Goal: Navigation & Orientation: Find specific page/section

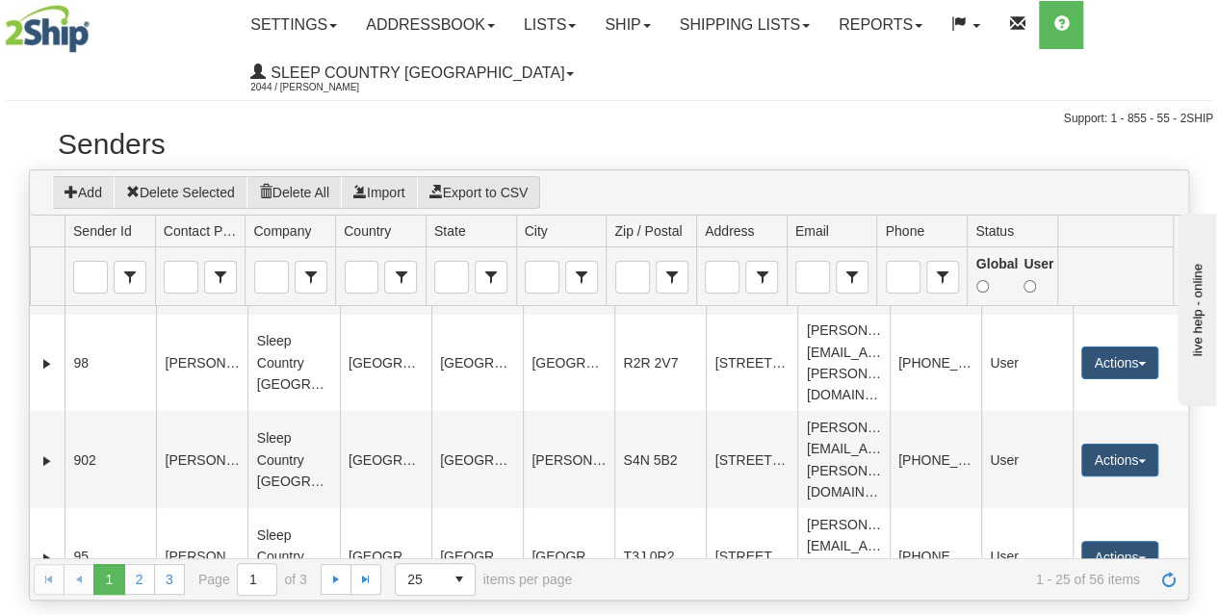
scroll to position [287, 0]
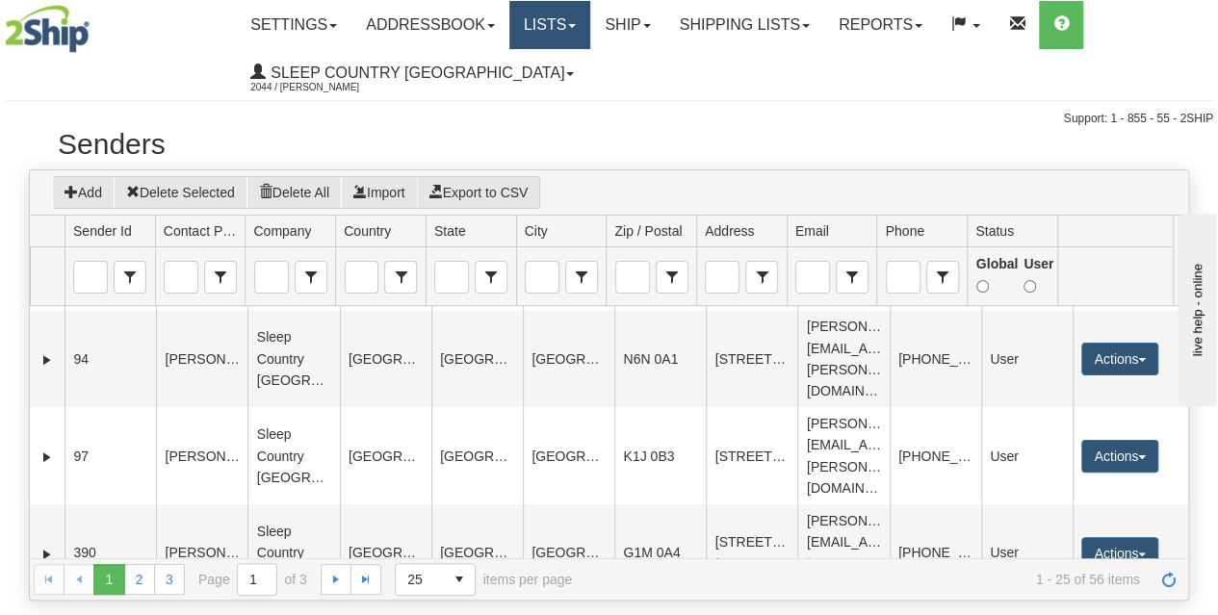
click at [583, 40] on link "Lists" at bounding box center [549, 25] width 81 height 48
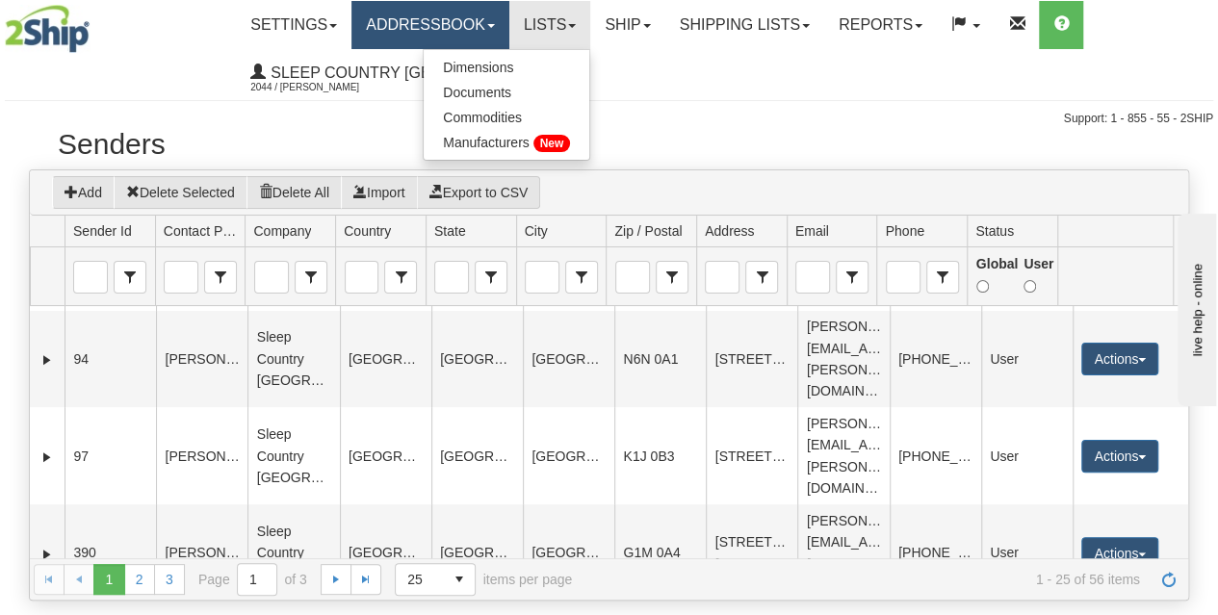
click at [476, 28] on link "Addressbook" at bounding box center [430, 25] width 158 height 48
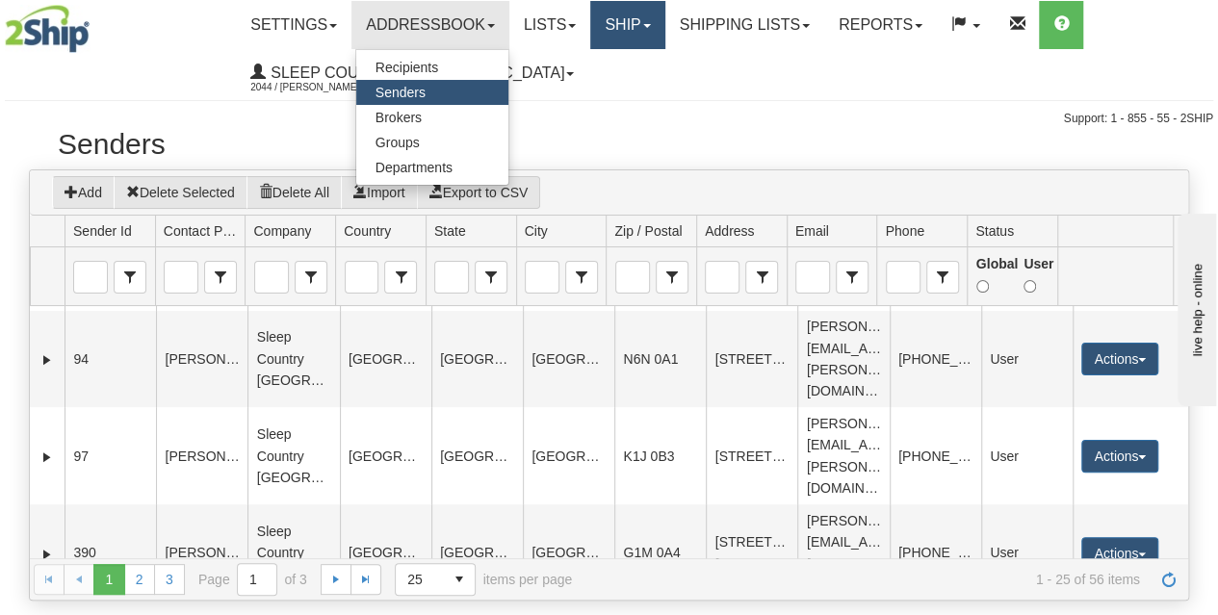
click at [630, 23] on link "Ship" at bounding box center [627, 25] width 74 height 48
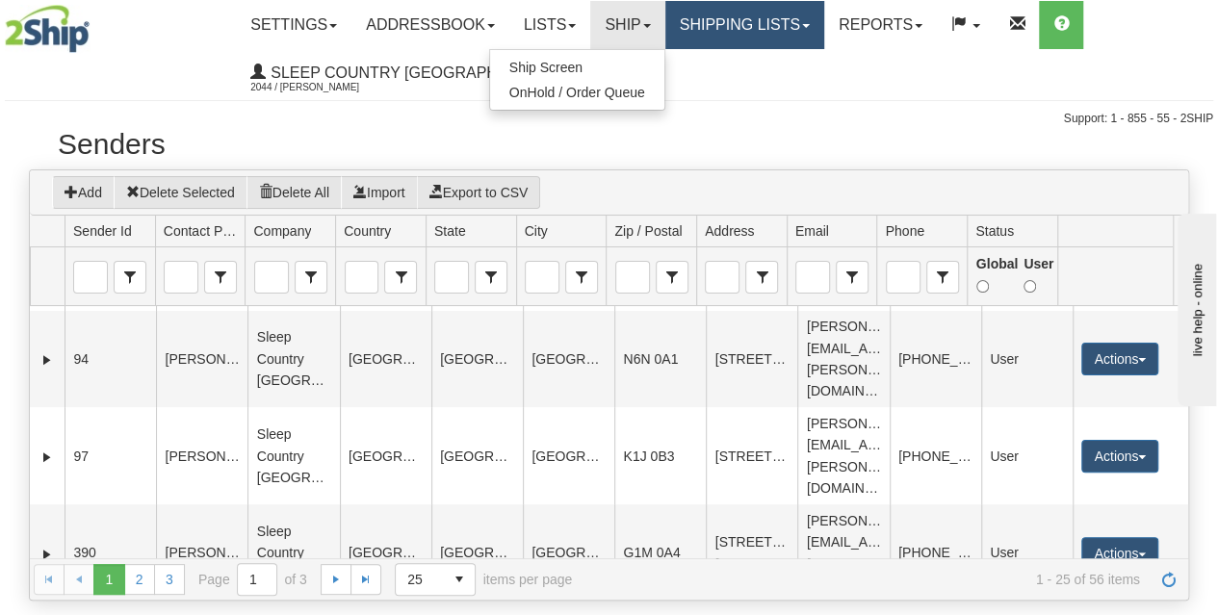
click at [776, 26] on link "Shipping lists" at bounding box center [744, 25] width 159 height 48
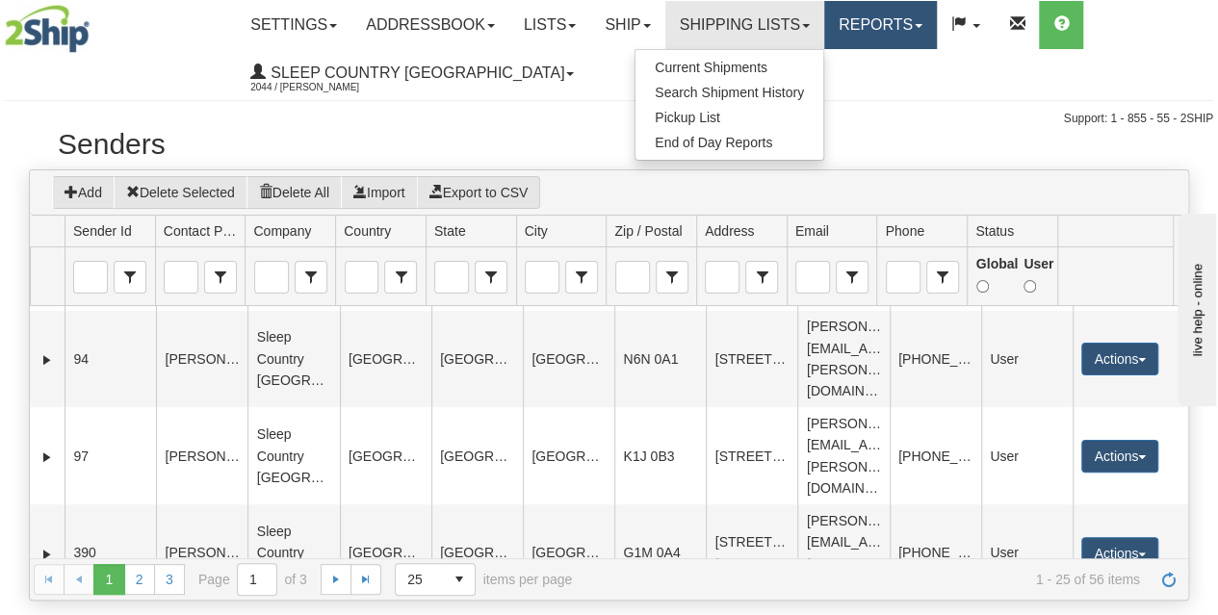
click at [875, 26] on link "Reports" at bounding box center [880, 25] width 113 height 48
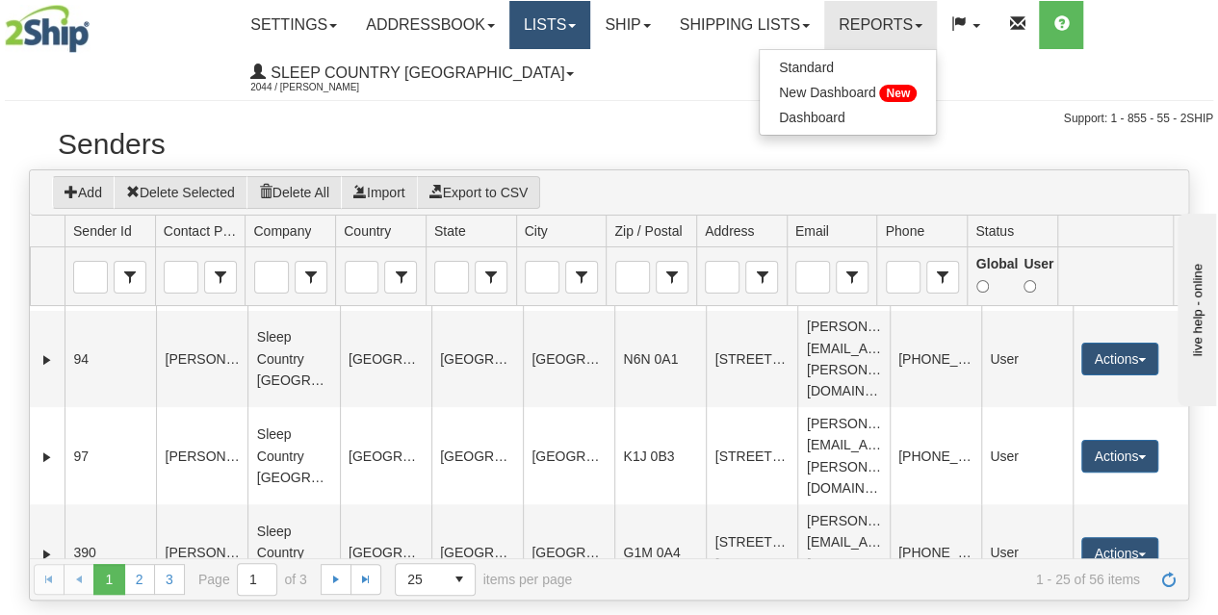
click at [589, 26] on link "Lists" at bounding box center [549, 25] width 81 height 48
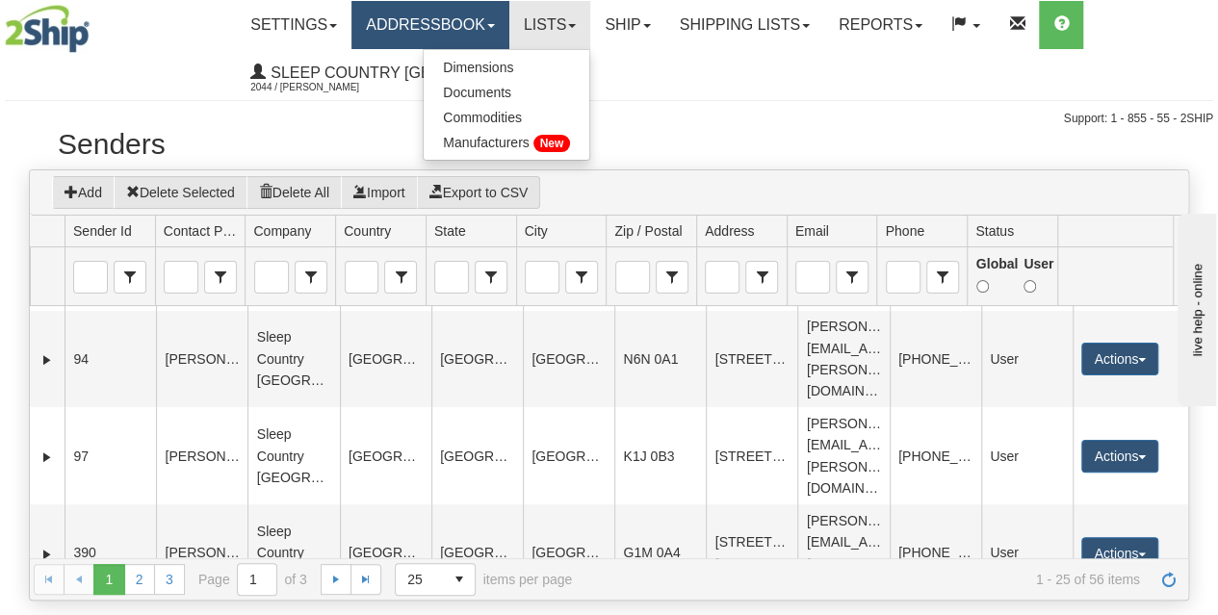
click at [490, 26] on link "Addressbook" at bounding box center [430, 25] width 158 height 48
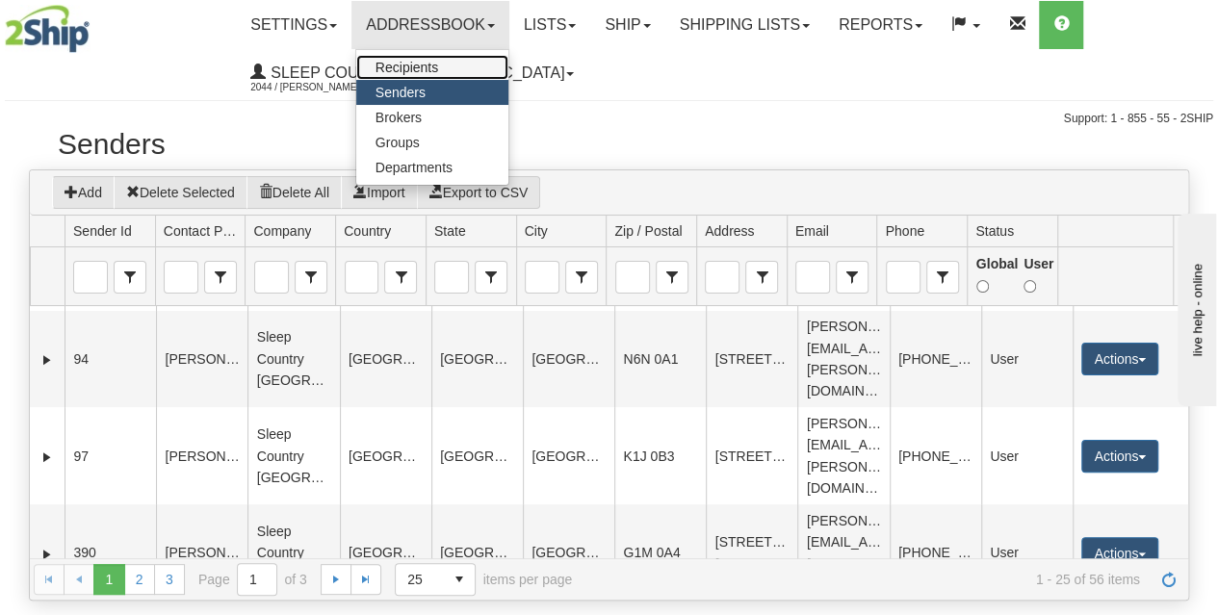
click at [424, 72] on span "Recipients" at bounding box center [406, 67] width 63 height 15
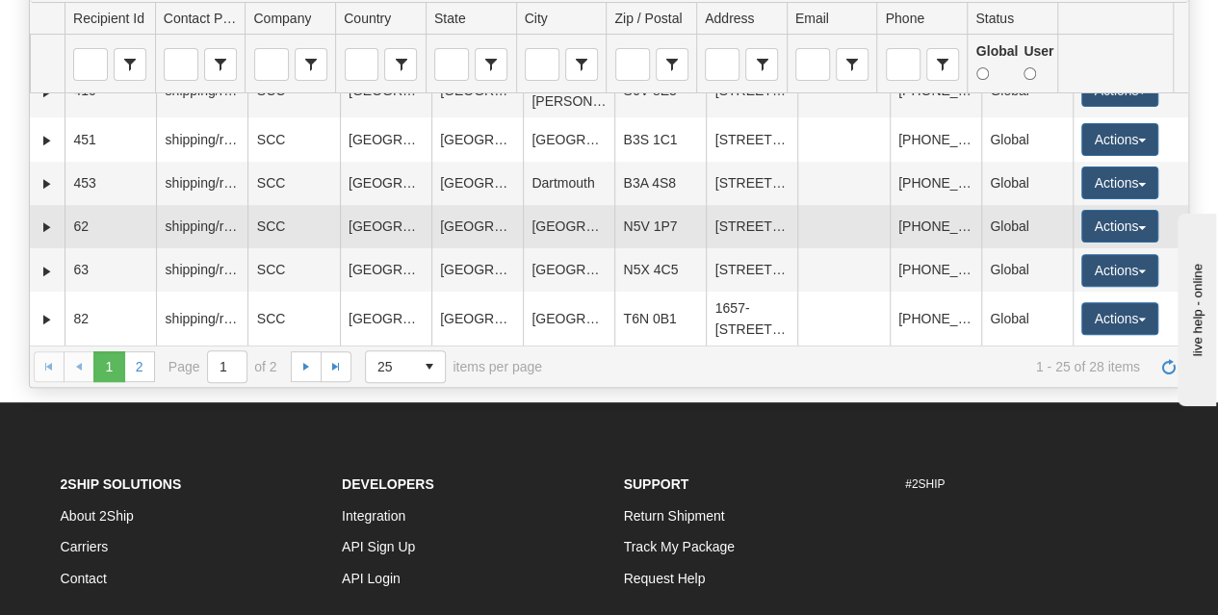
scroll to position [289, 0]
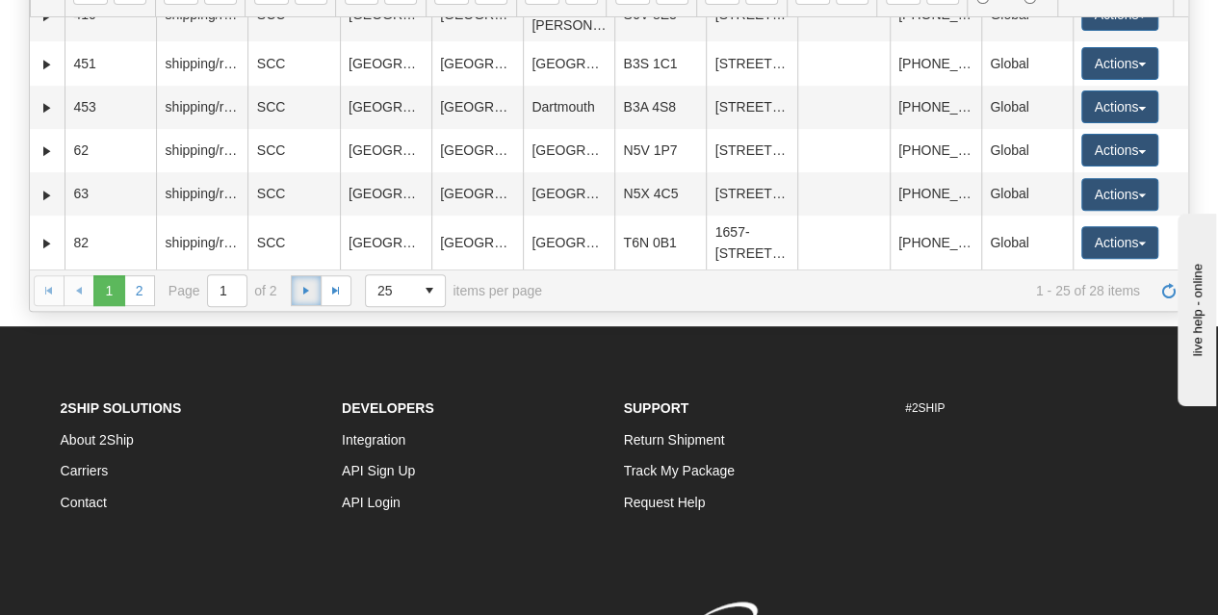
click at [308, 295] on span "Go to the next page" at bounding box center [305, 290] width 15 height 15
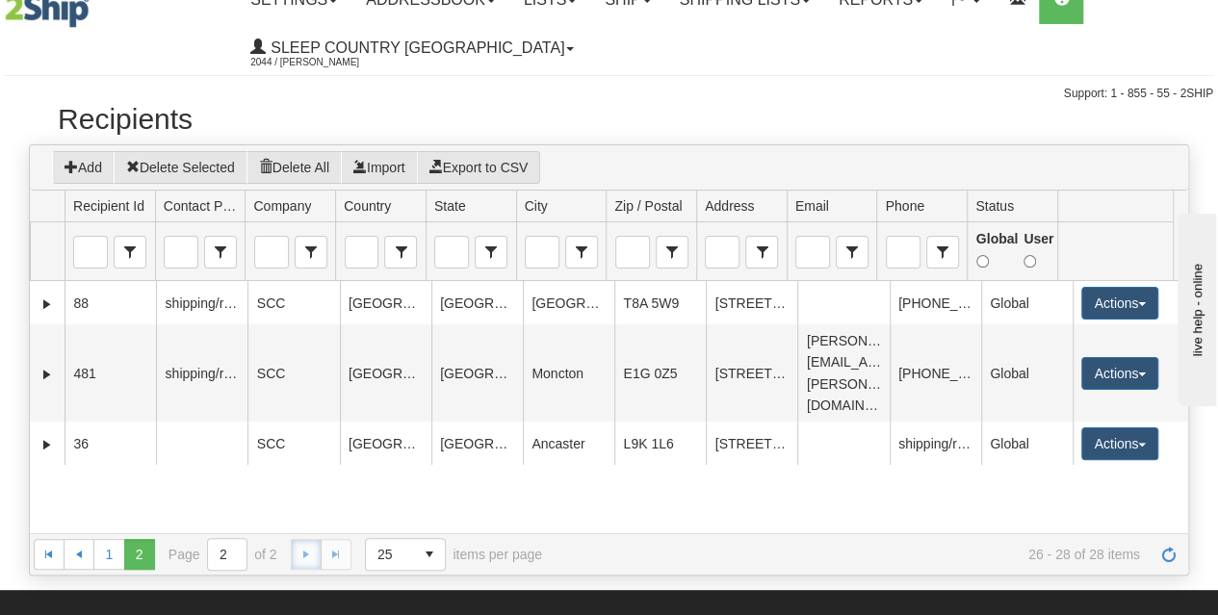
scroll to position [0, 0]
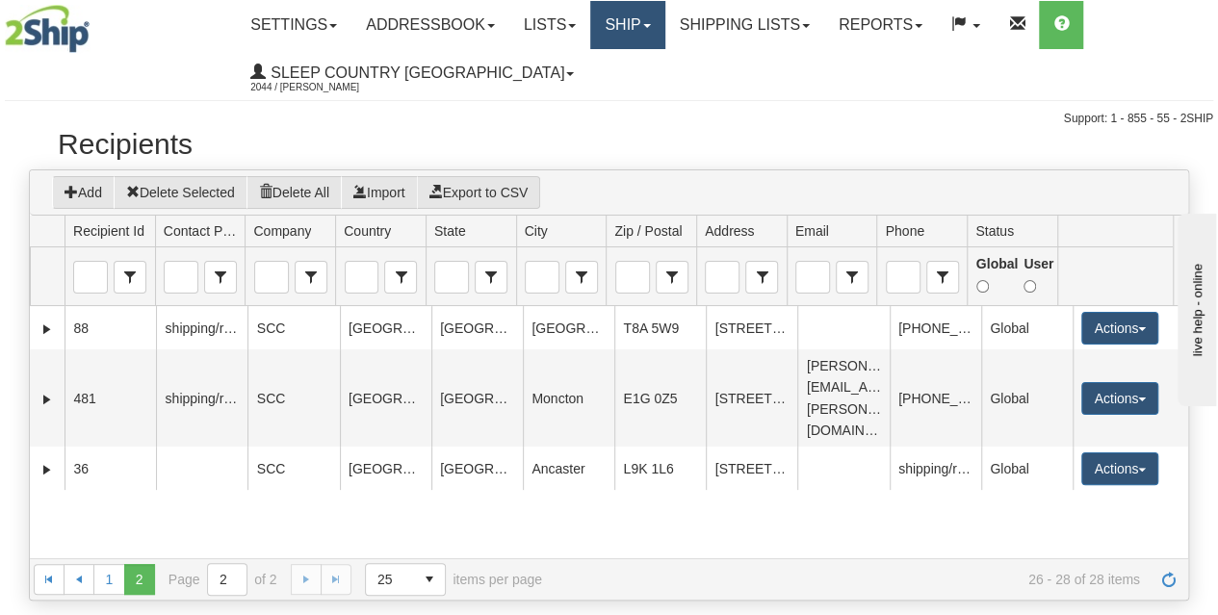
click at [664, 36] on link "Ship" at bounding box center [627, 25] width 74 height 48
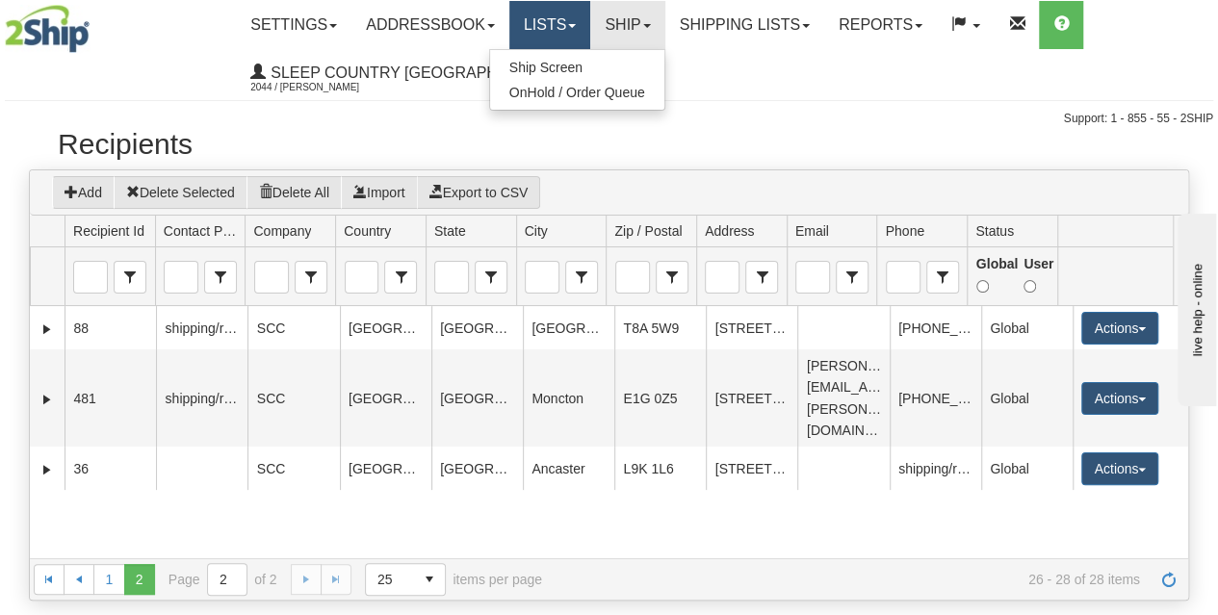
click at [567, 39] on link "Lists" at bounding box center [549, 25] width 81 height 48
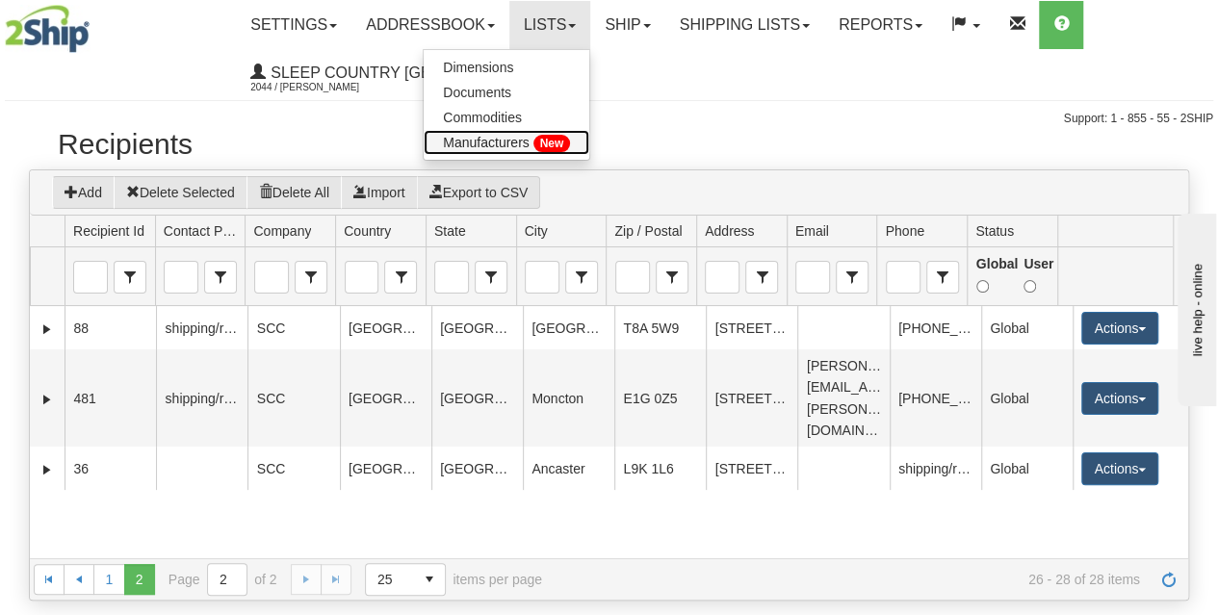
click at [481, 145] on span "Manufacturers" at bounding box center [486, 142] width 86 height 15
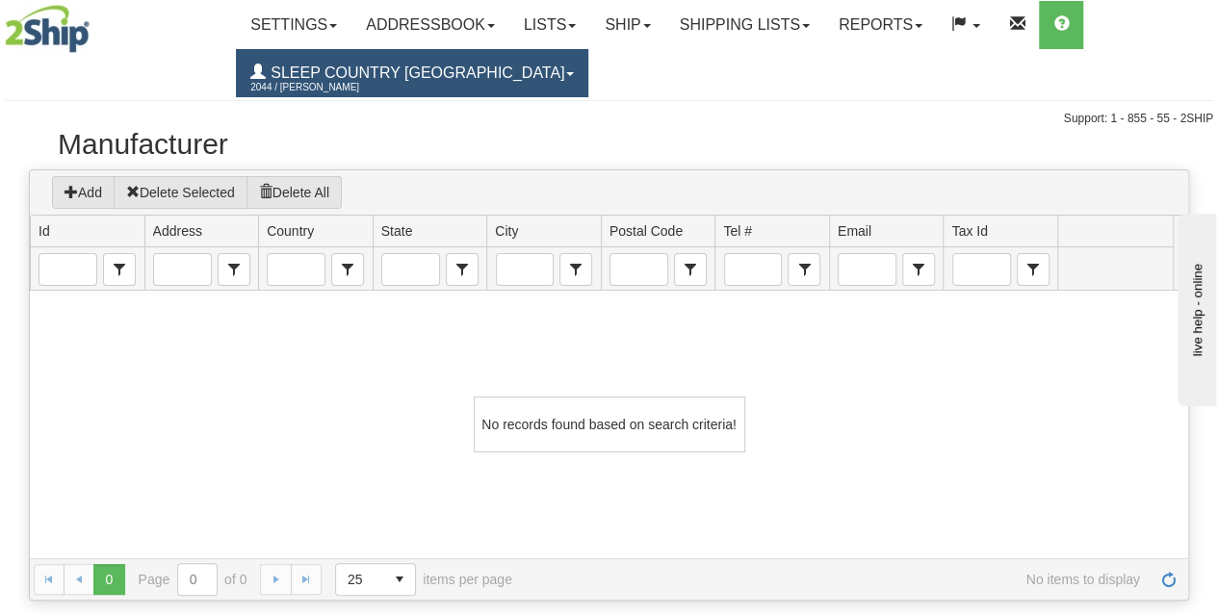
click at [443, 81] on span "Sleep Country [GEOGRAPHIC_DATA]" at bounding box center [415, 72] width 298 height 16
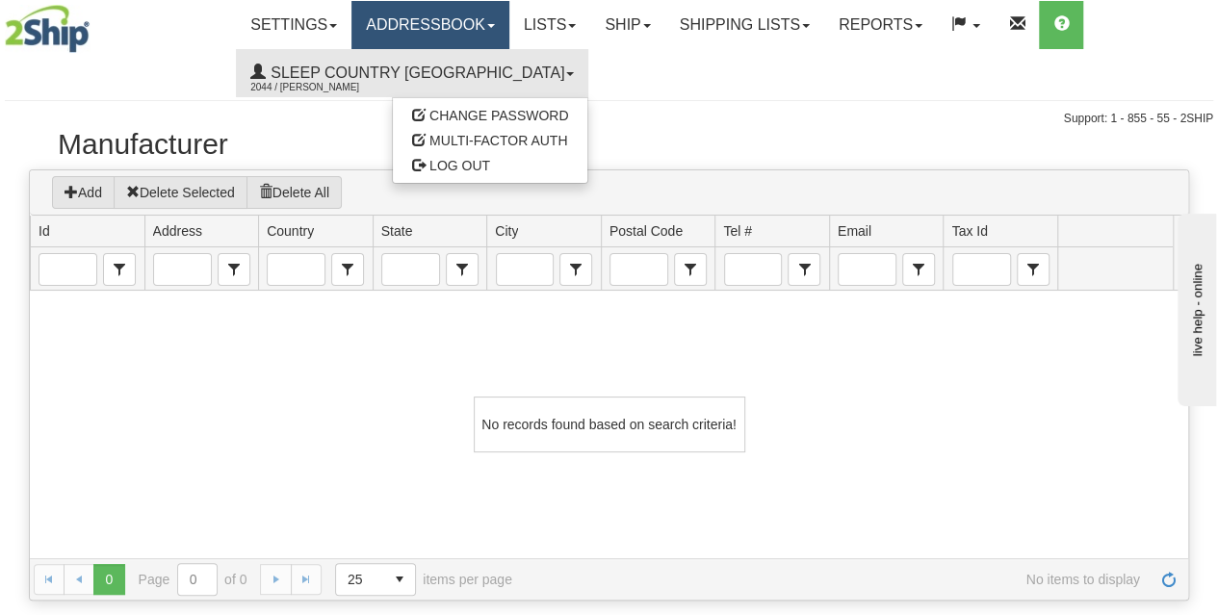
click at [477, 32] on link "Addressbook" at bounding box center [430, 25] width 158 height 48
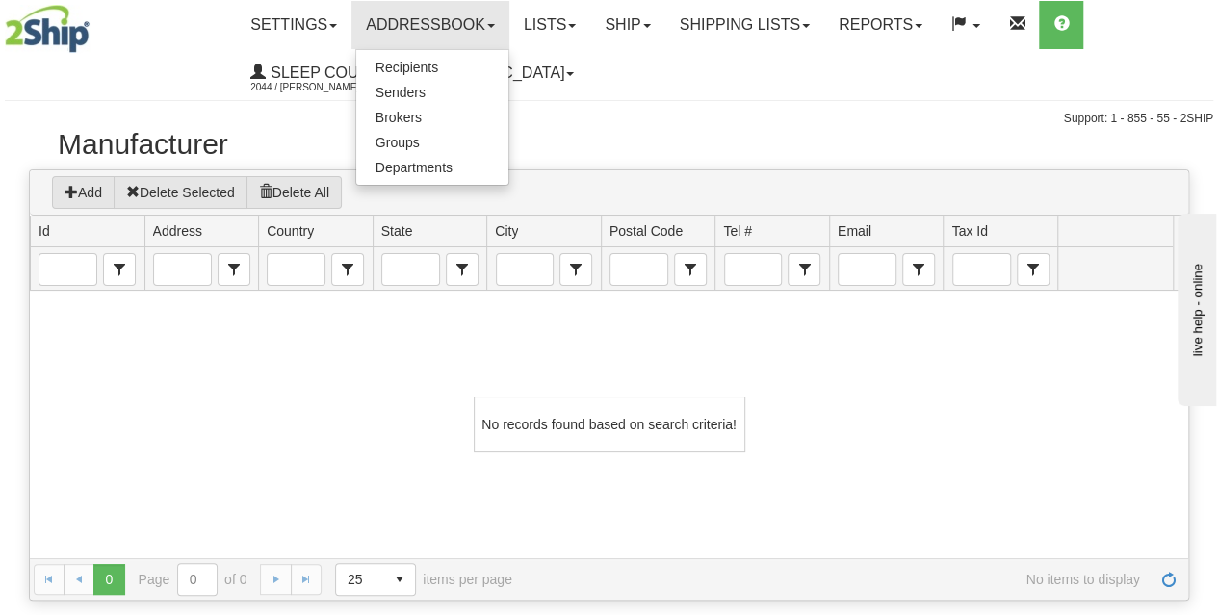
click at [620, 72] on ul "Settings Shipping Preferences Fields Preferences New Addressbook Recipients Sen…" at bounding box center [724, 49] width 976 height 96
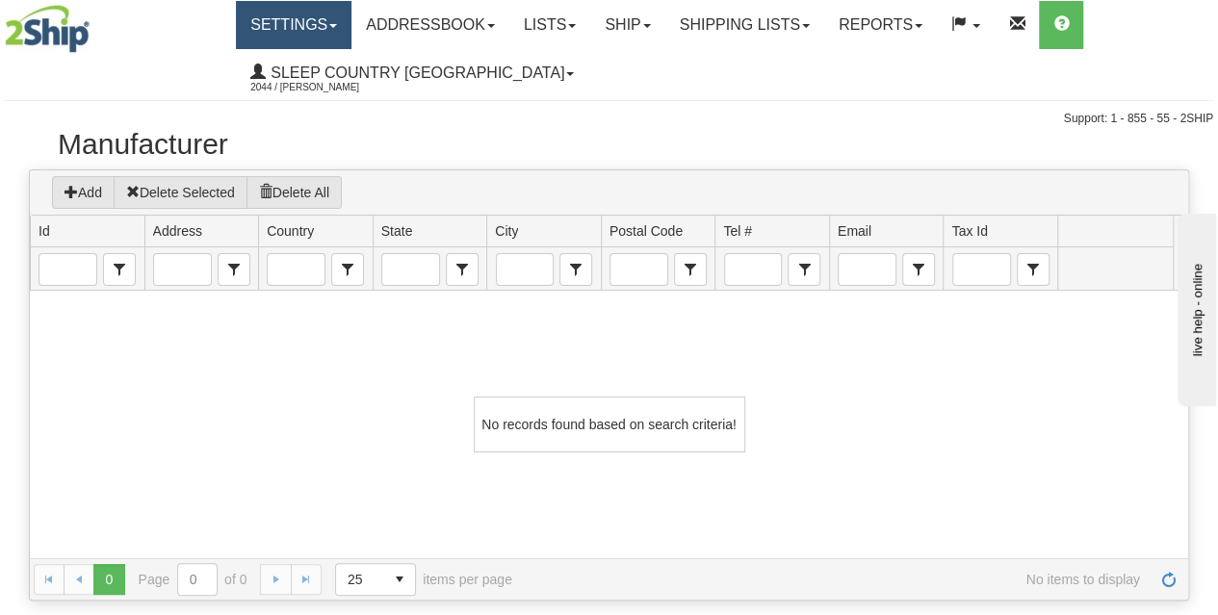
click at [317, 34] on link "Settings" at bounding box center [294, 25] width 116 height 48
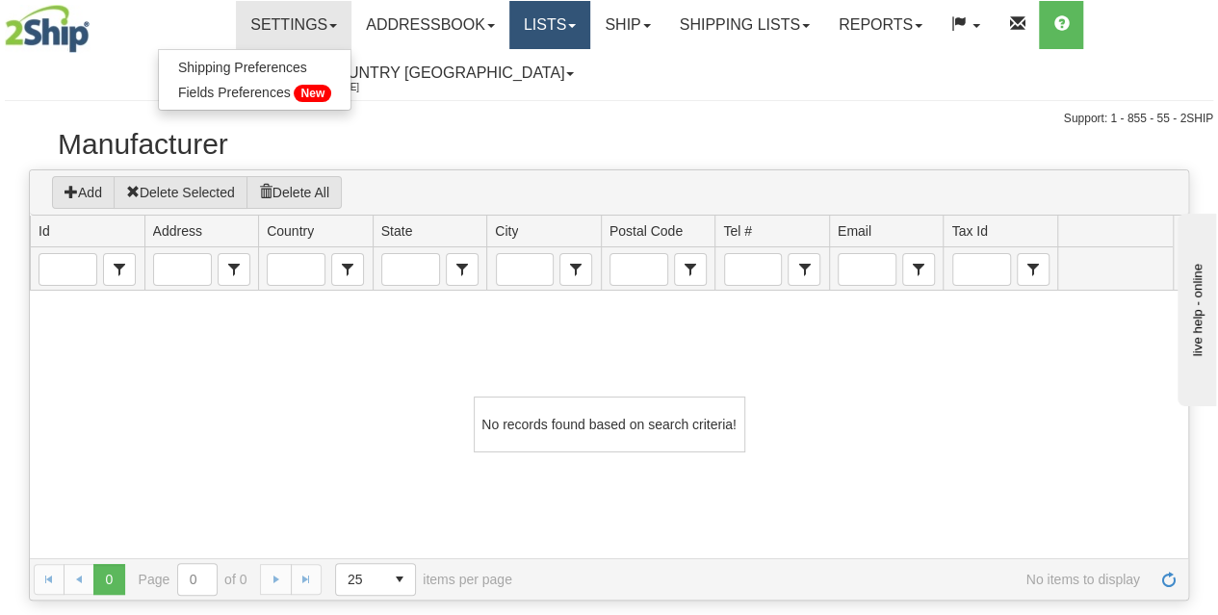
click at [547, 38] on link "Lists" at bounding box center [549, 25] width 81 height 48
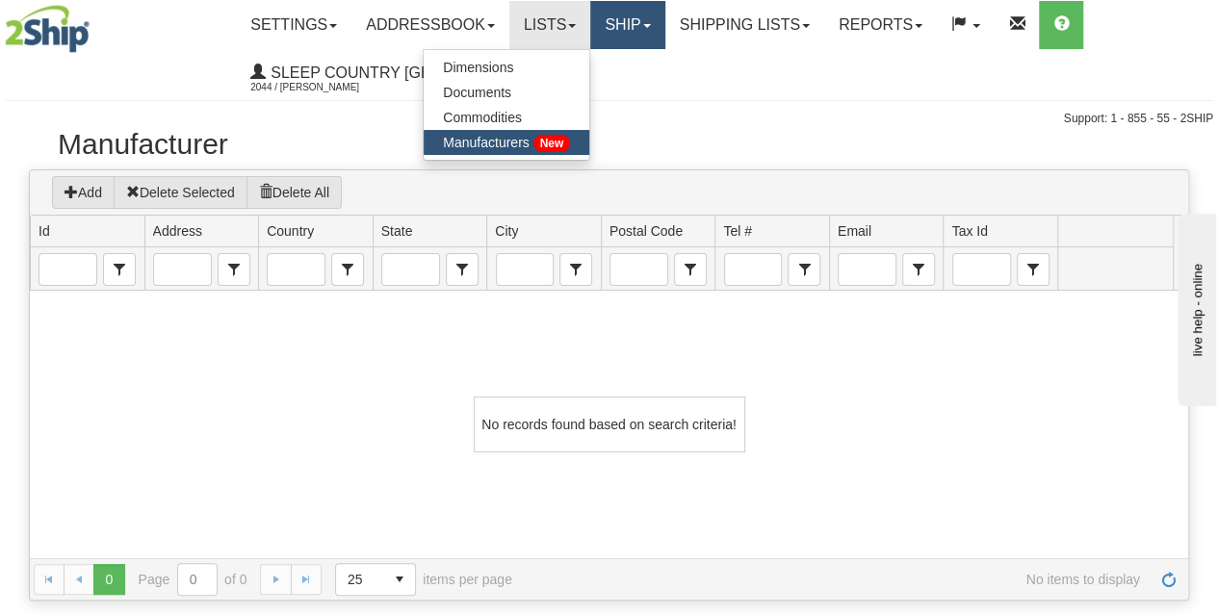
click at [664, 34] on link "Ship" at bounding box center [627, 25] width 74 height 48
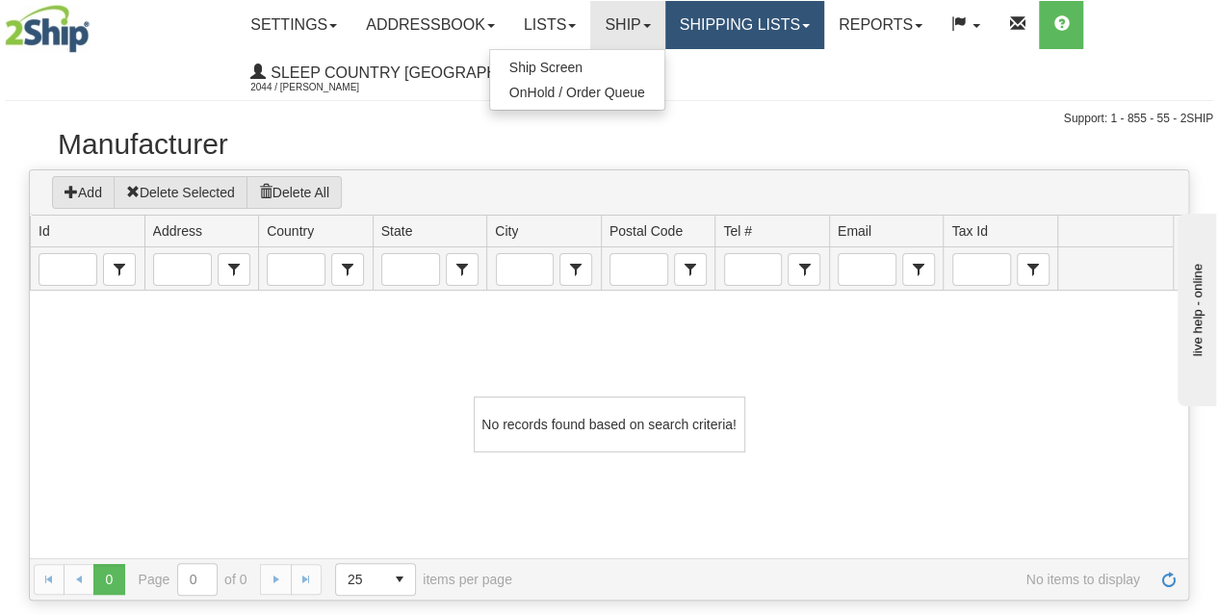
click at [758, 30] on link "Shipping lists" at bounding box center [744, 25] width 159 height 48
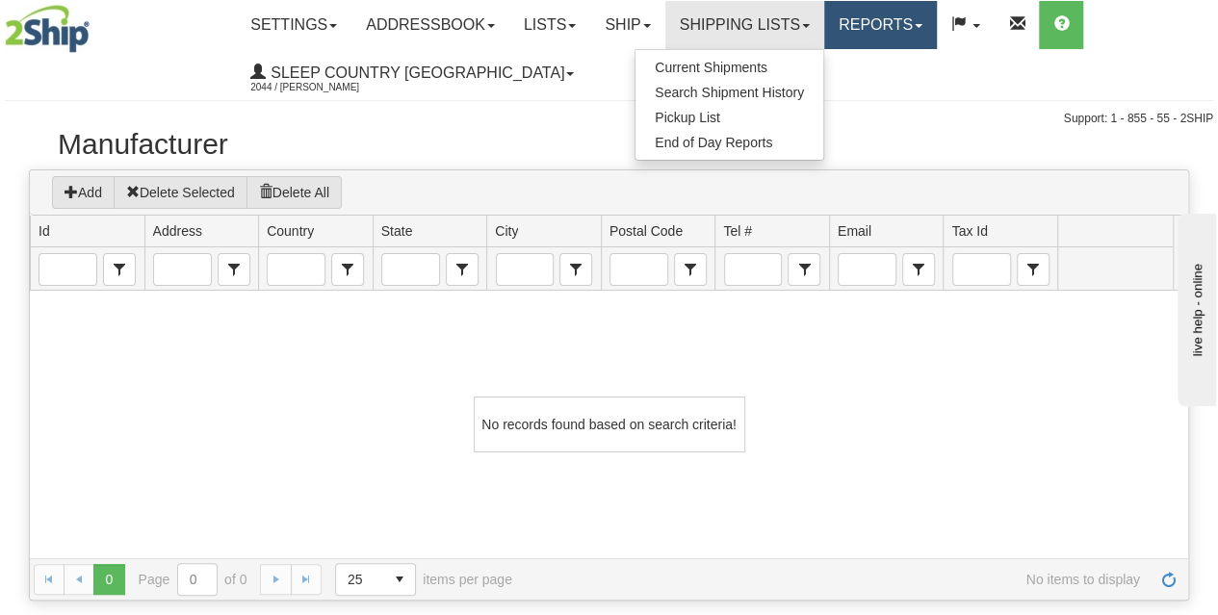
click at [897, 32] on link "Reports" at bounding box center [880, 25] width 113 height 48
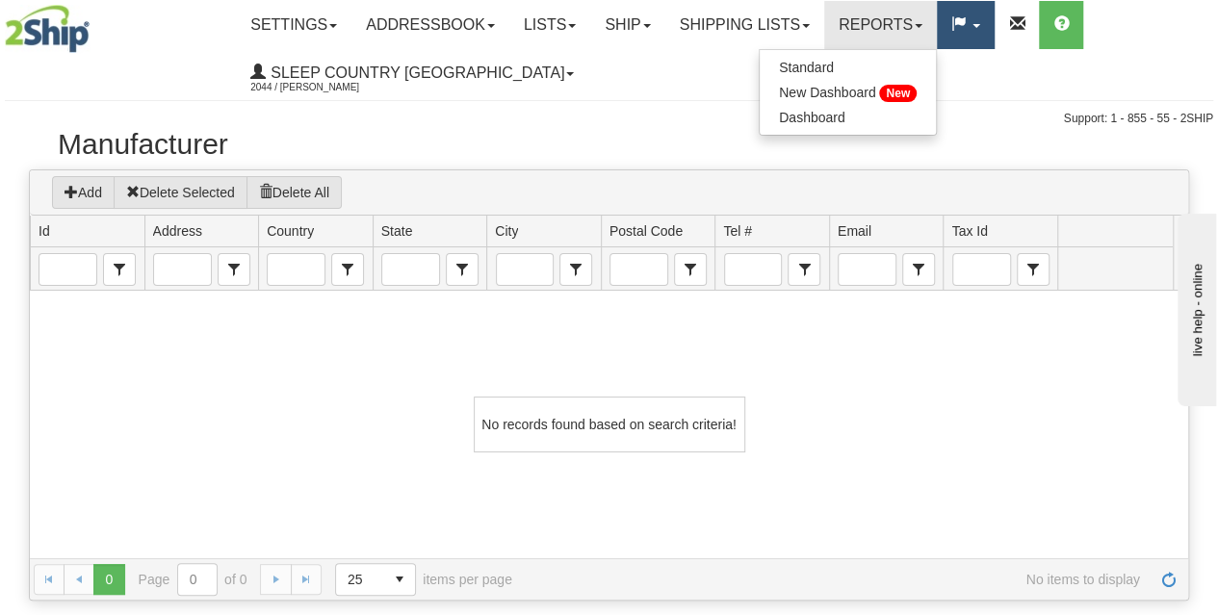
click at [994, 29] on link at bounding box center [966, 25] width 58 height 48
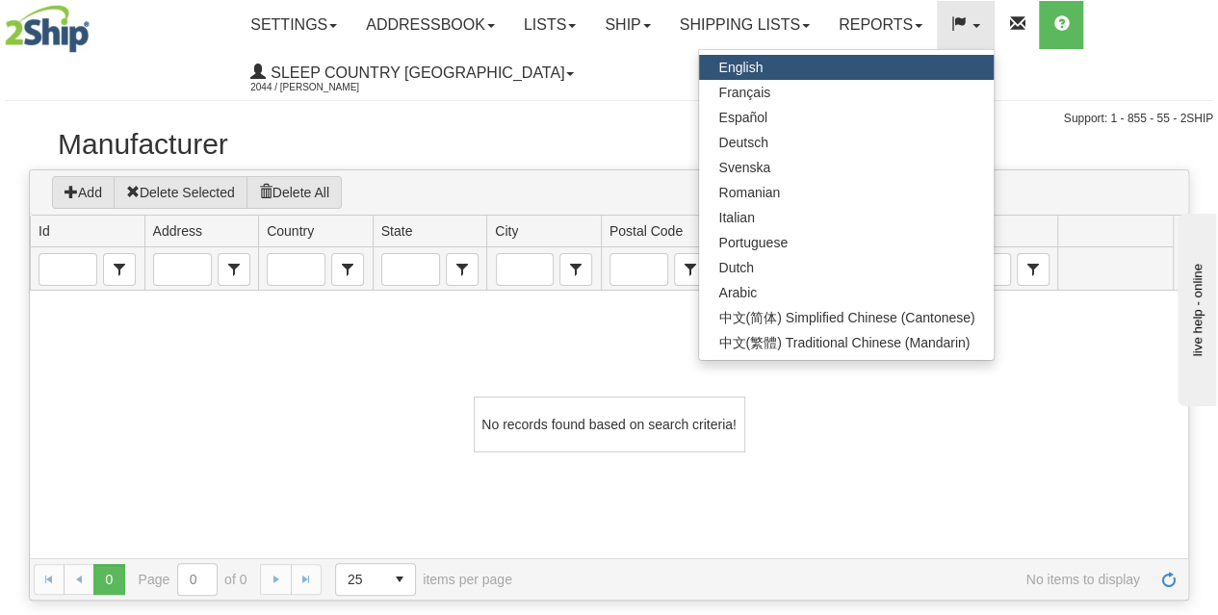
click at [512, 64] on ul "Settings Shipping Preferences Fields Preferences New Addressbook Recipients Sen…" at bounding box center [724, 49] width 976 height 96
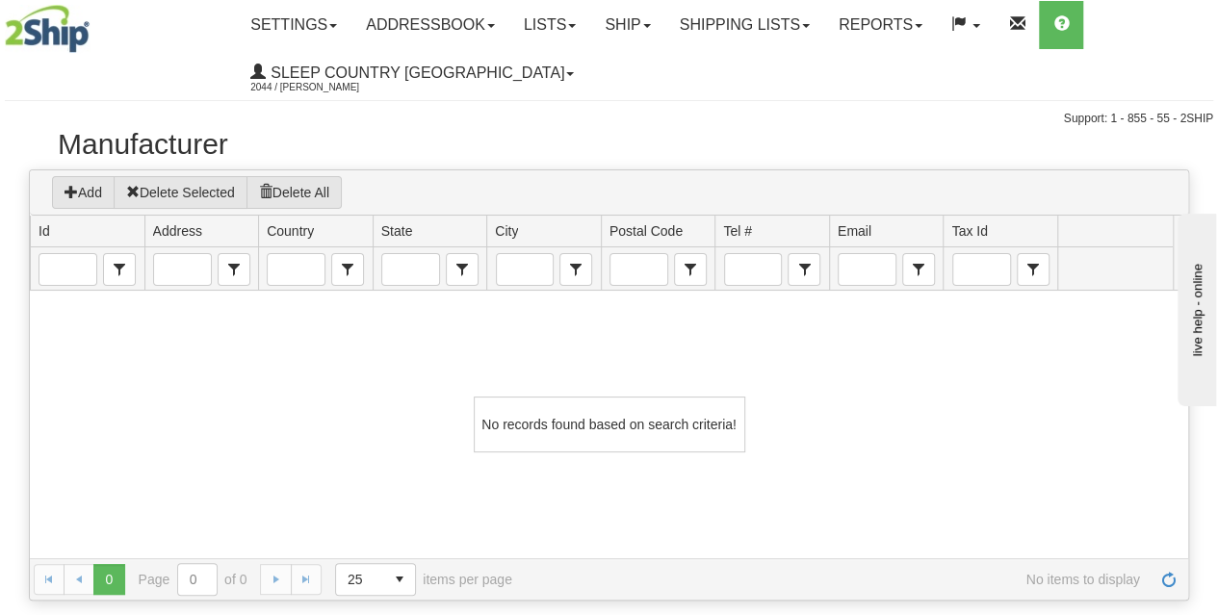
click at [62, 30] on img at bounding box center [47, 29] width 85 height 48
click at [69, 39] on img at bounding box center [47, 29] width 85 height 48
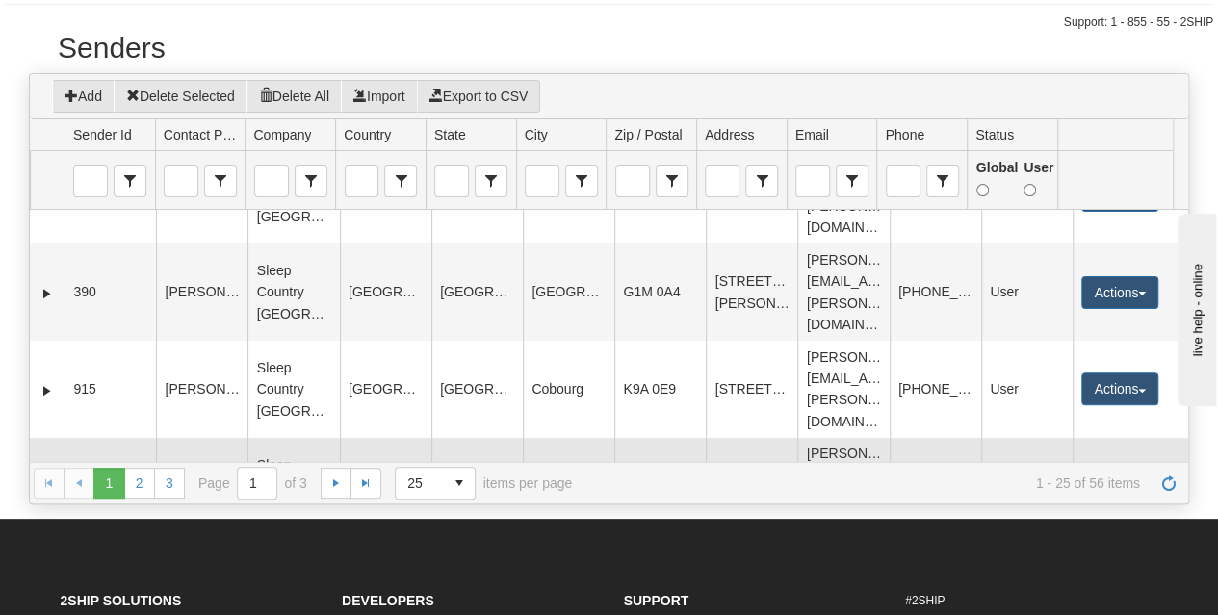
scroll to position [481, 0]
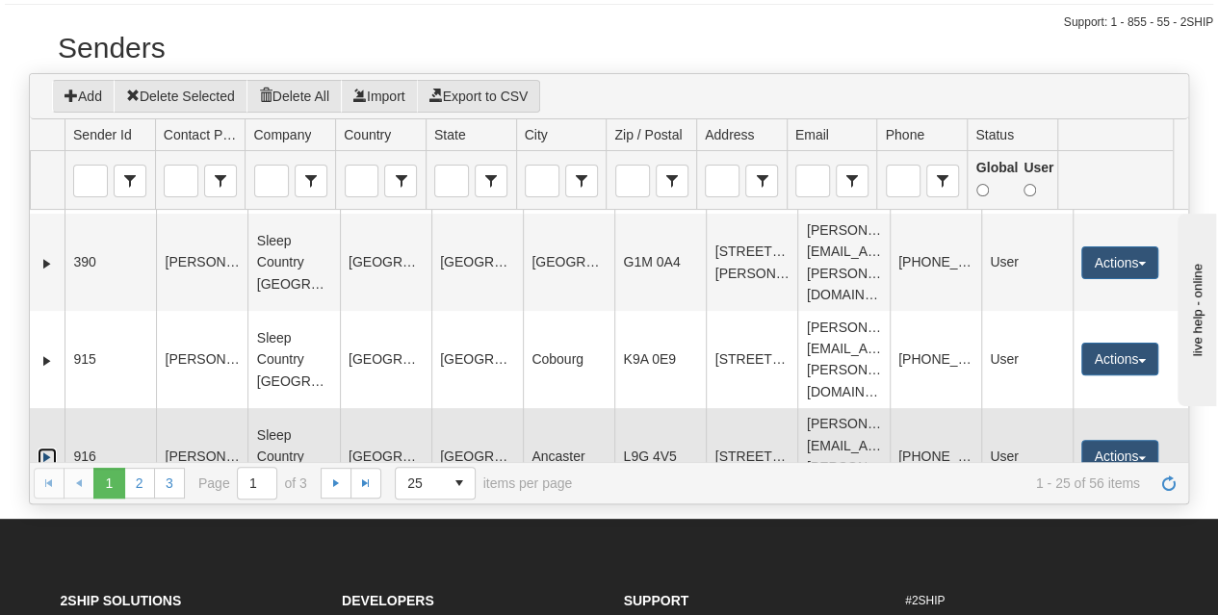
click at [40, 448] on link "Expand" at bounding box center [47, 457] width 19 height 19
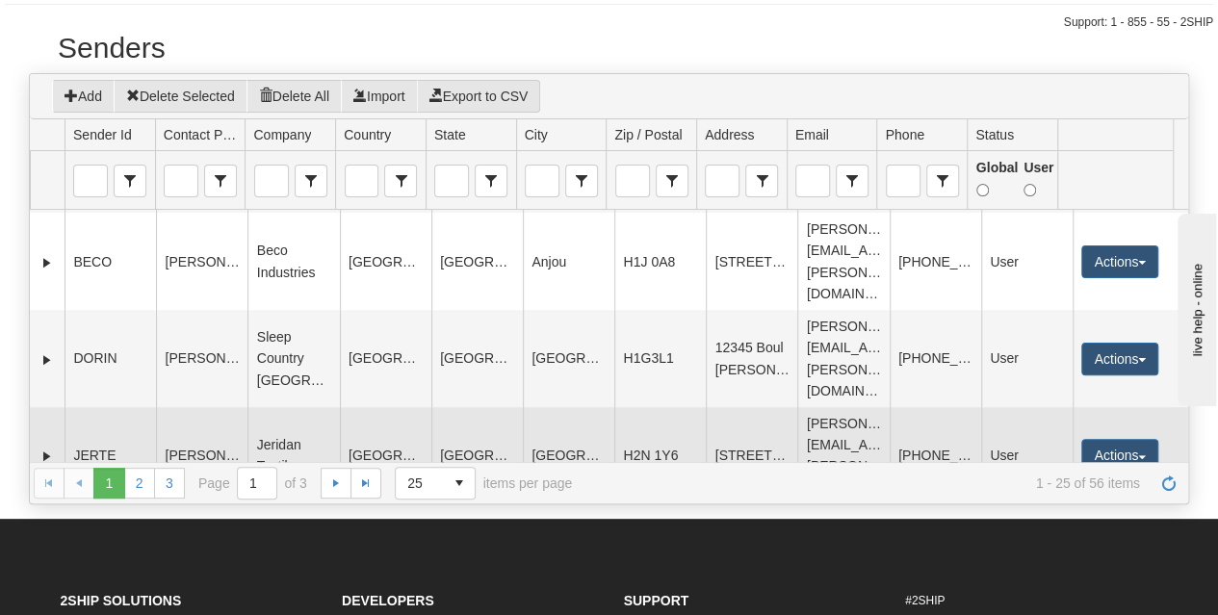
scroll to position [1977, 0]
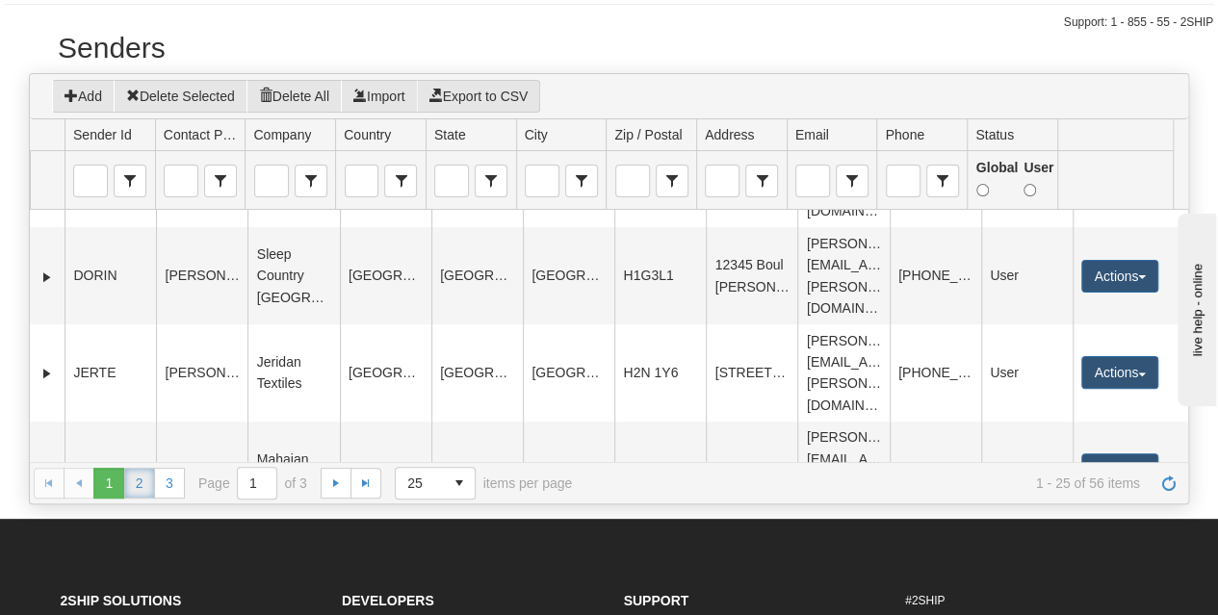
click at [140, 481] on link "2" at bounding box center [139, 483] width 31 height 31
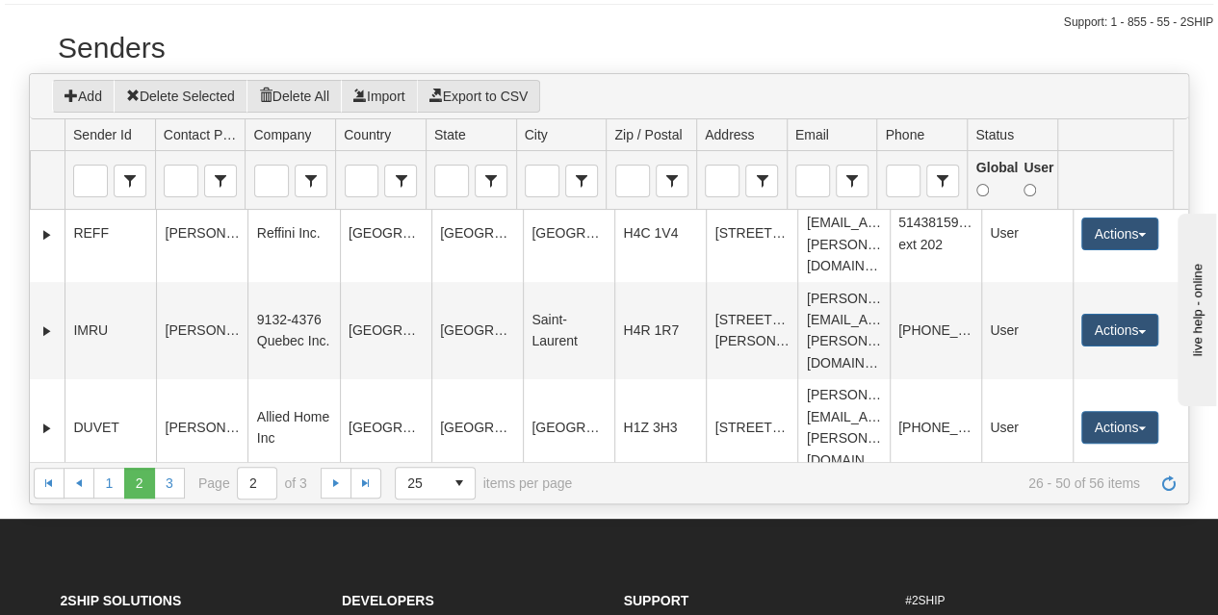
scroll to position [0, 0]
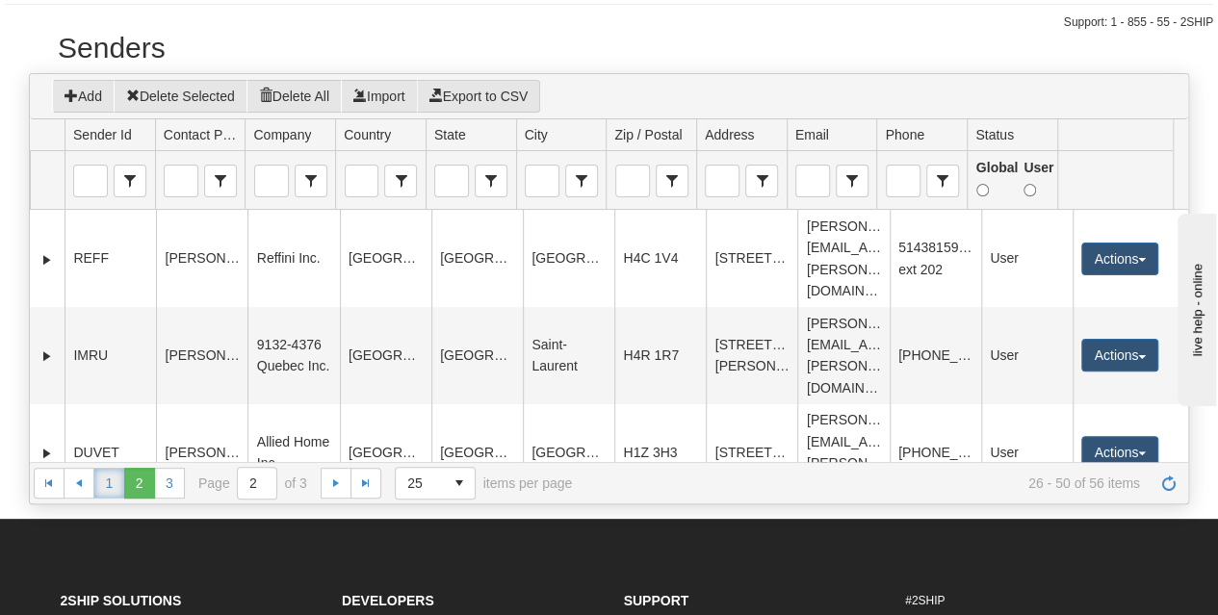
click at [116, 476] on link "1" at bounding box center [108, 483] width 31 height 31
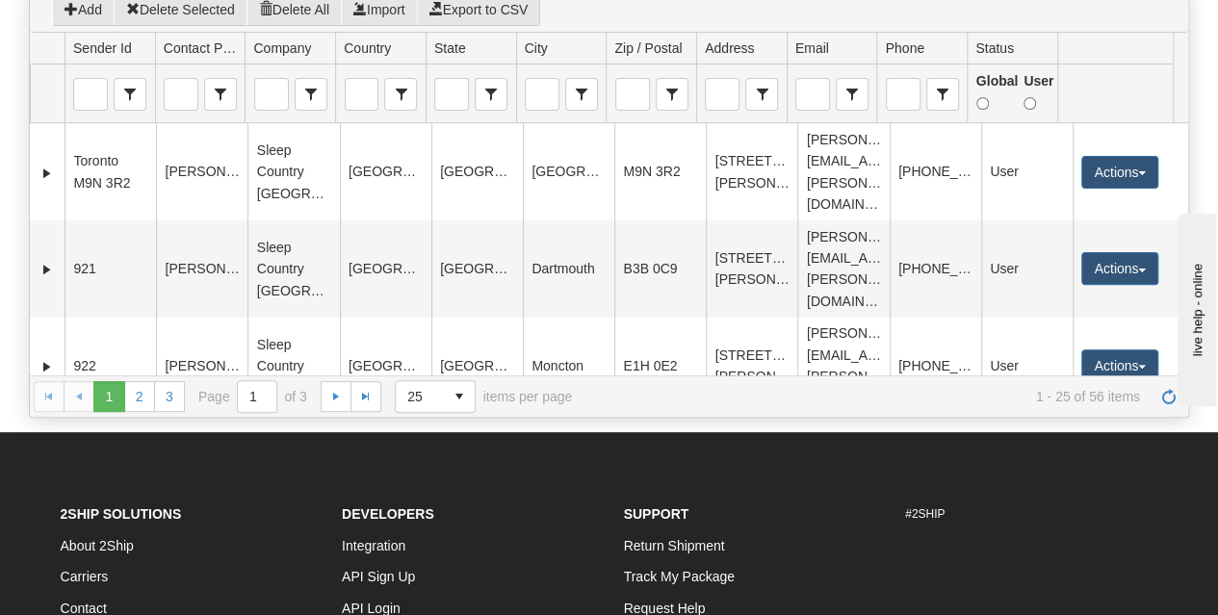
scroll to position [289, 0]
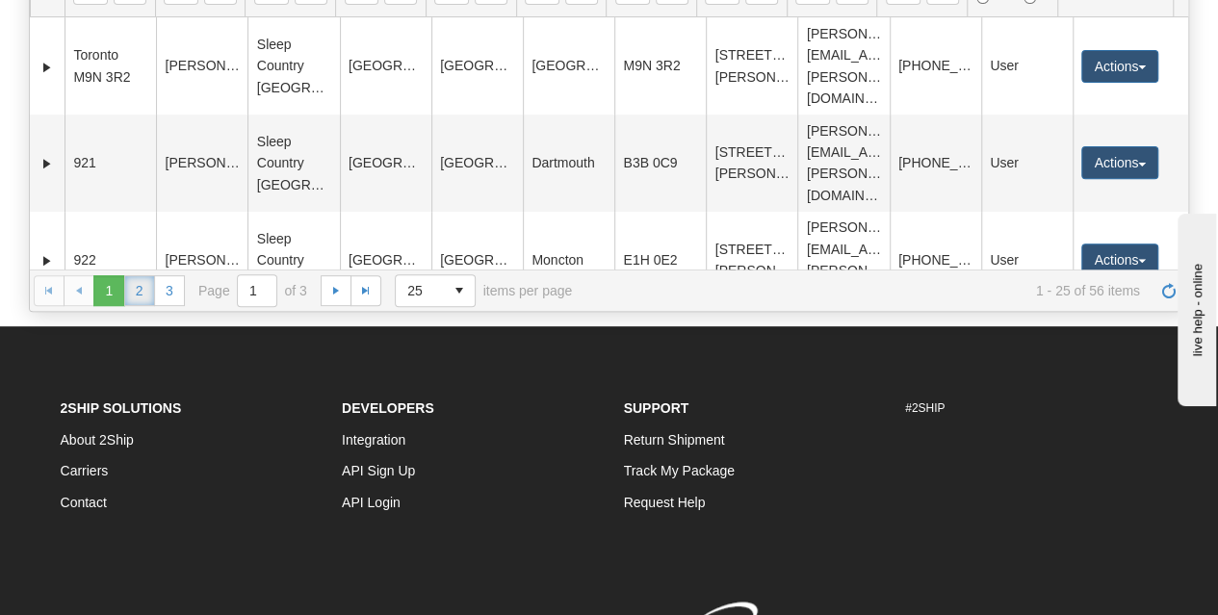
click at [147, 297] on link "2" at bounding box center [139, 290] width 31 height 31
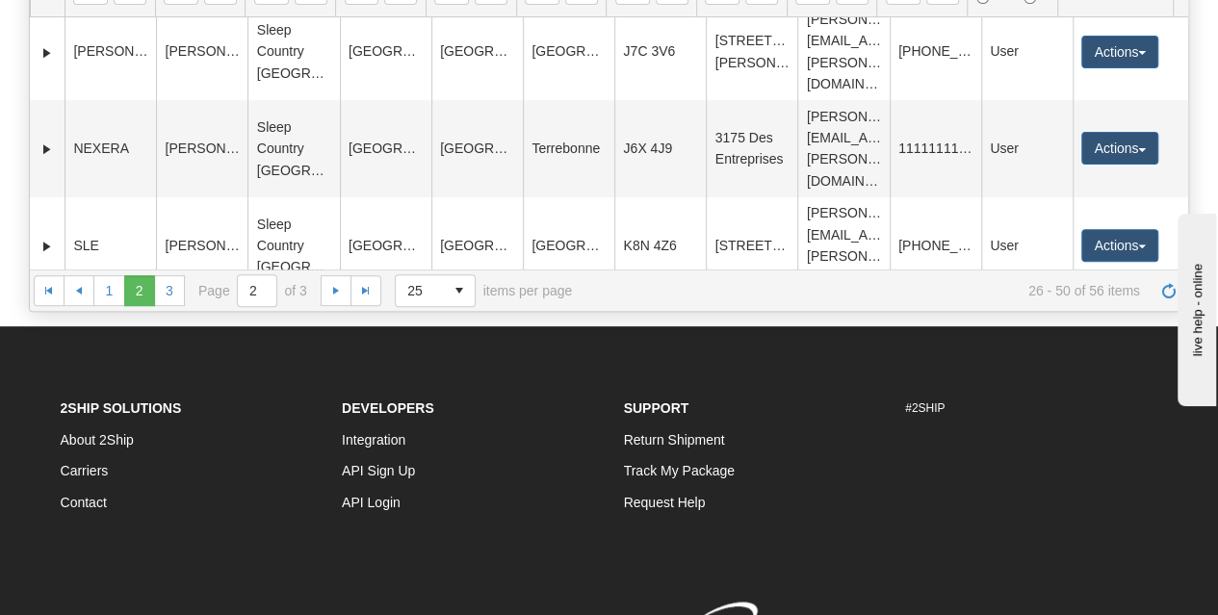
scroll to position [1612, 0]
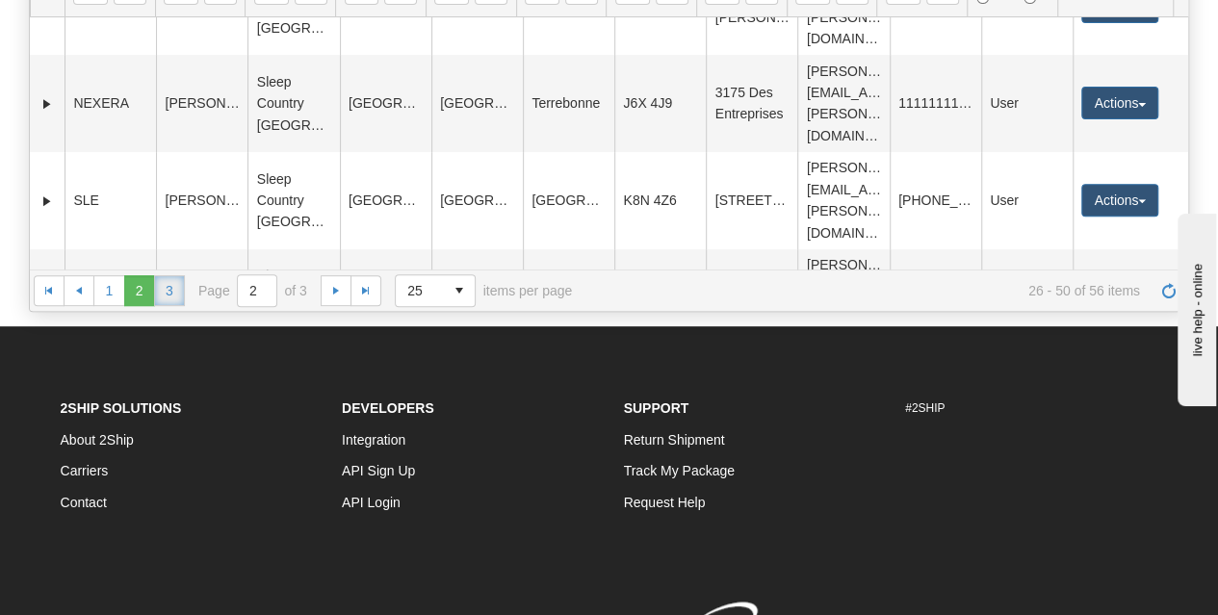
click at [167, 288] on link "3" at bounding box center [169, 290] width 31 height 31
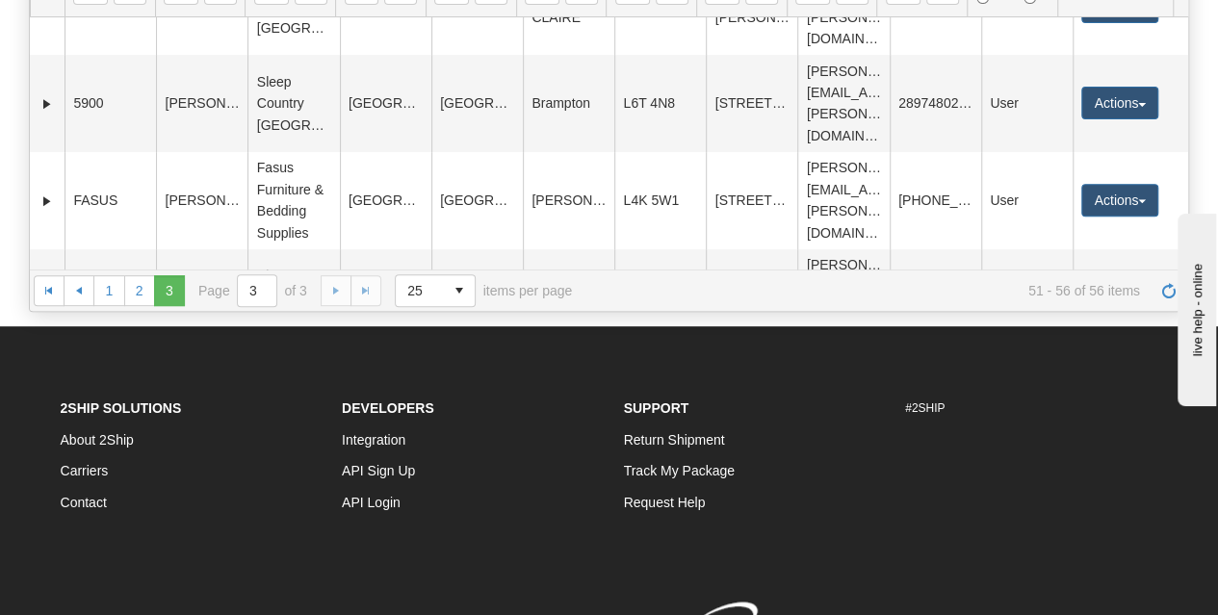
scroll to position [30, 0]
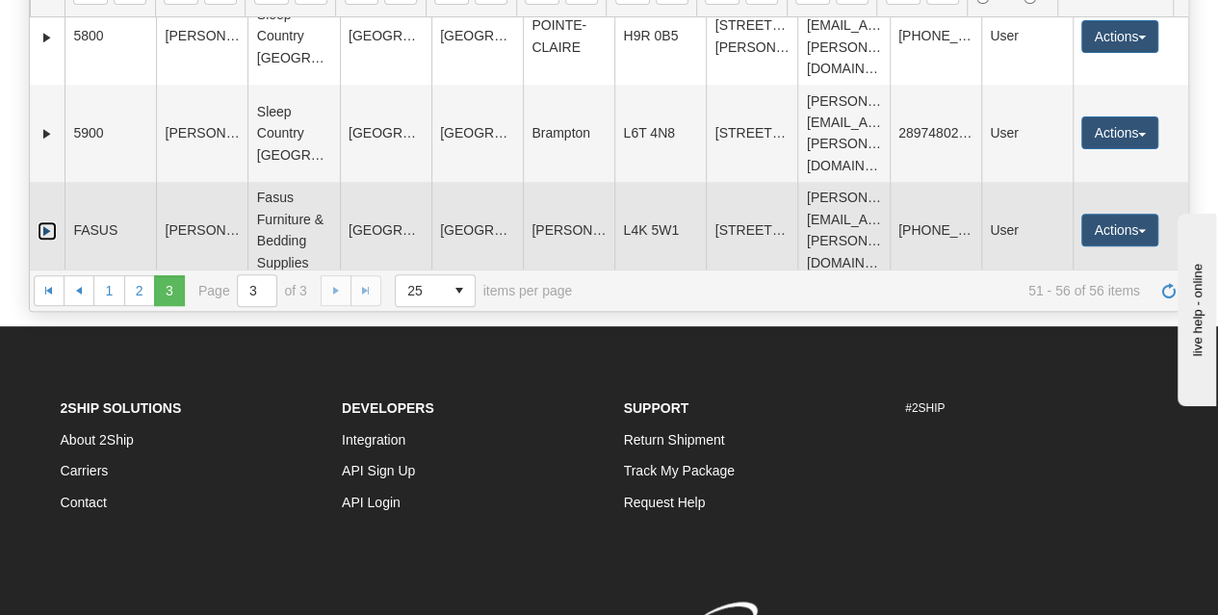
click at [42, 221] on link "Expand" at bounding box center [47, 230] width 19 height 19
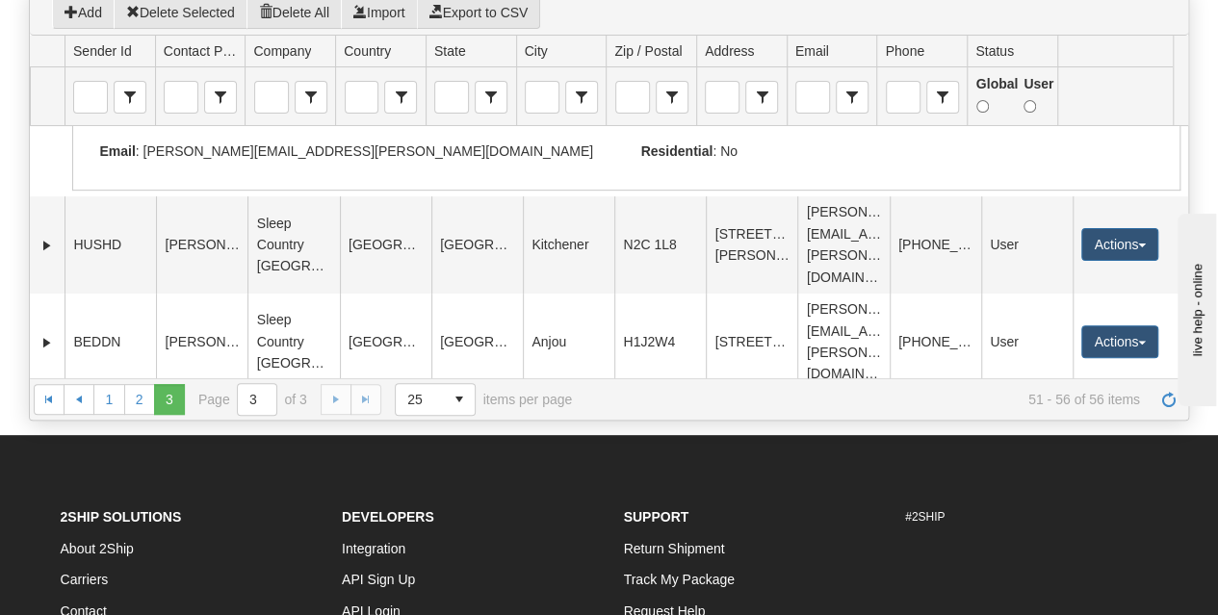
scroll to position [193, 0]
